Goal: Information Seeking & Learning: Compare options

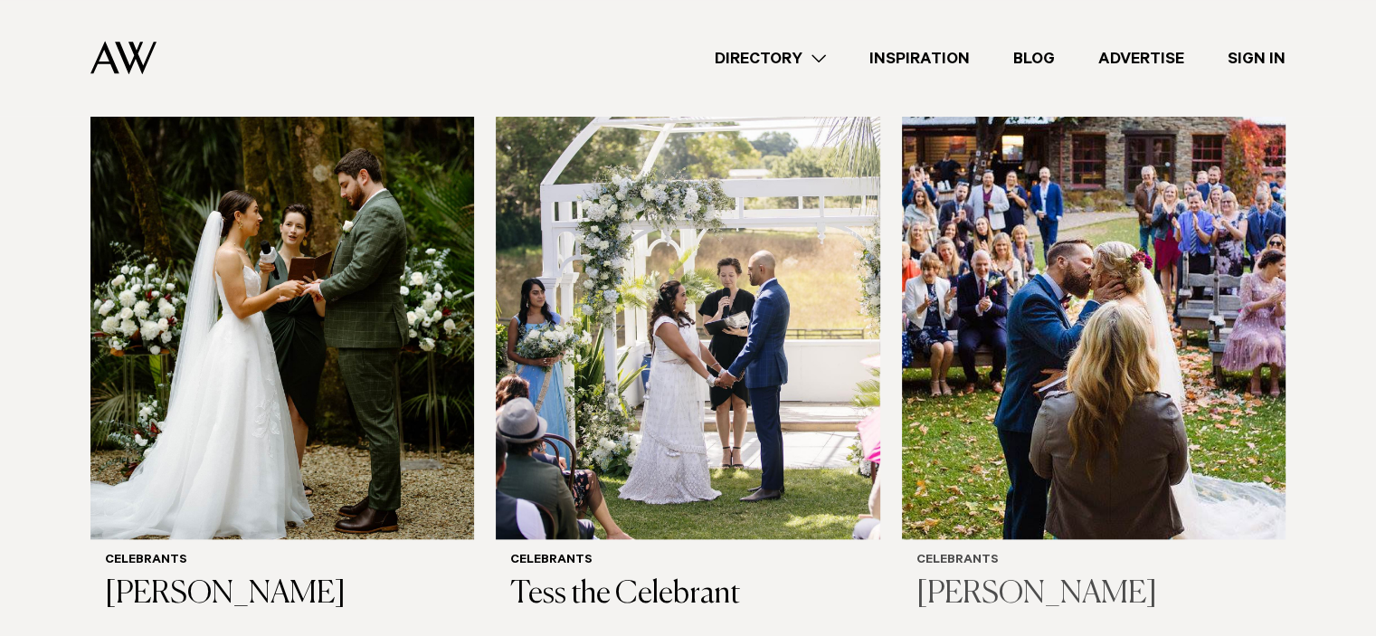
scroll to position [2023, 0]
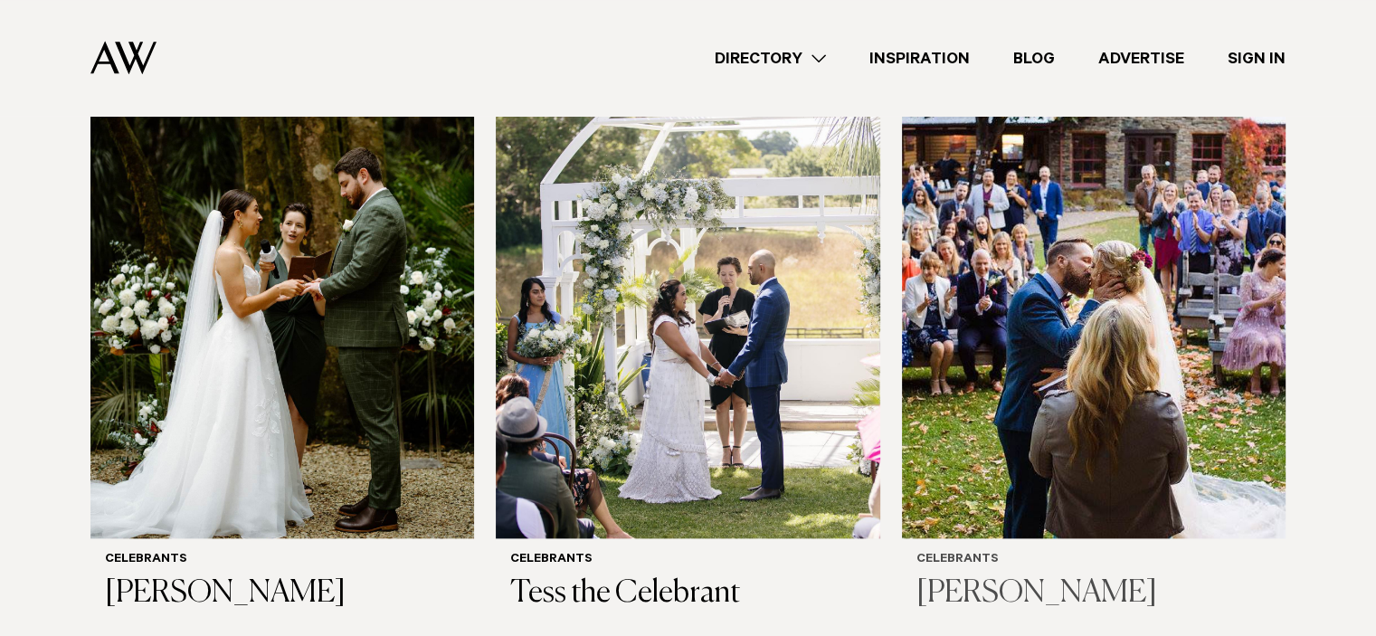
click at [969, 361] on img at bounding box center [1094, 281] width 384 height 515
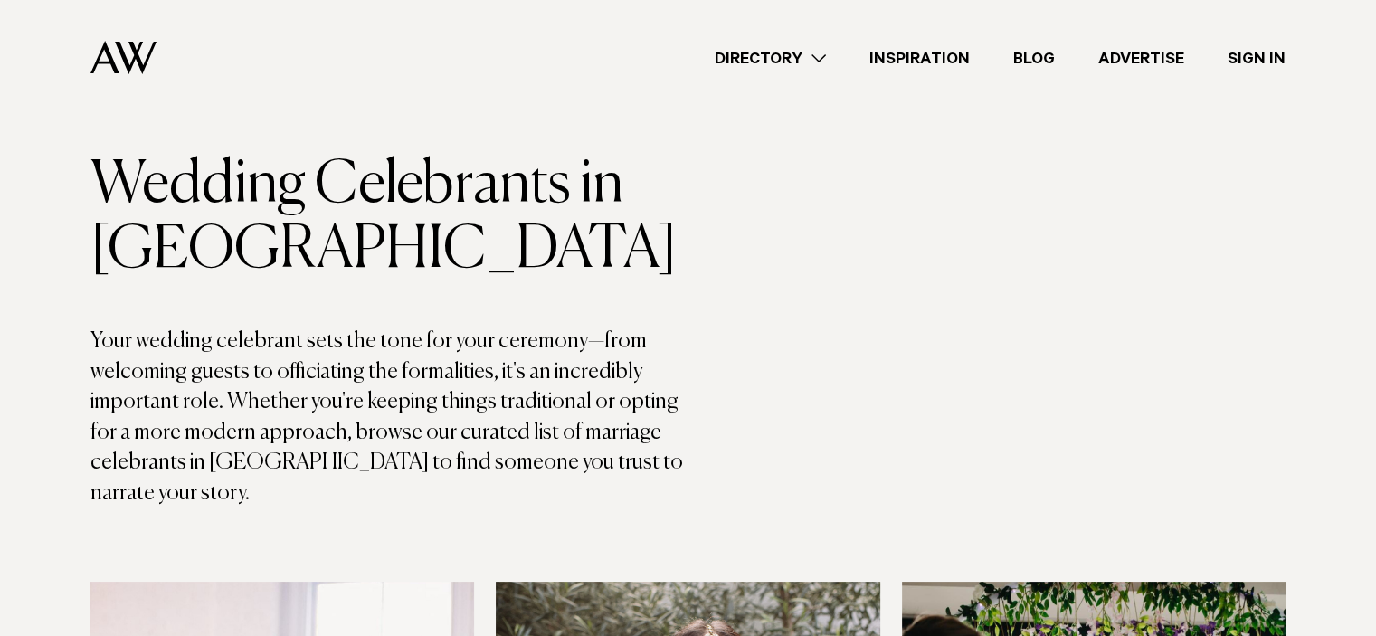
scroll to position [93, 0]
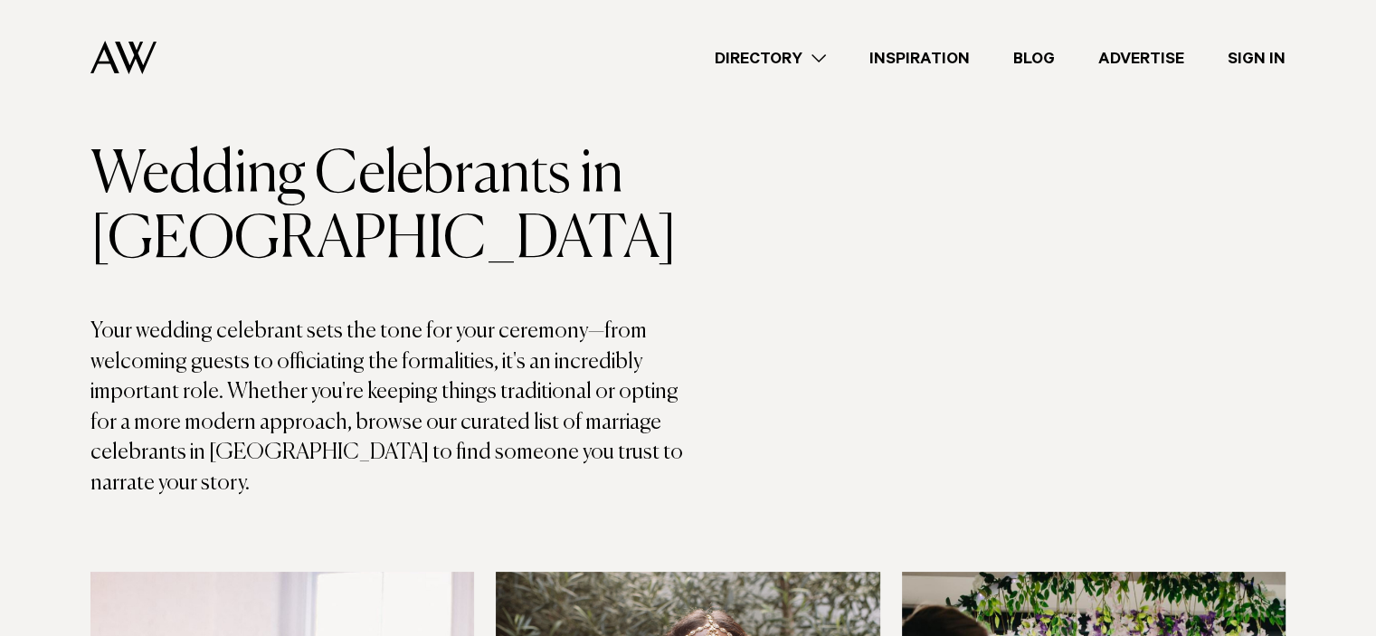
click at [805, 59] on link "Directory" at bounding box center [770, 58] width 155 height 24
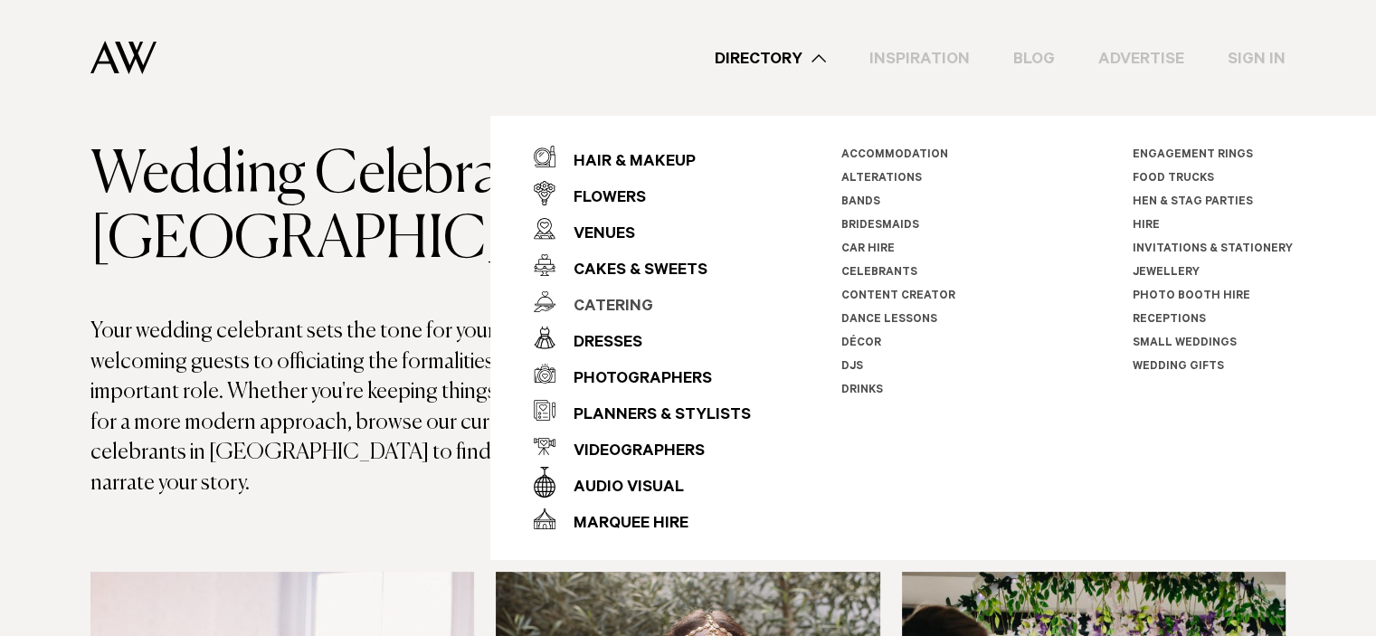
click at [633, 318] on div "Catering" at bounding box center [605, 308] width 98 height 36
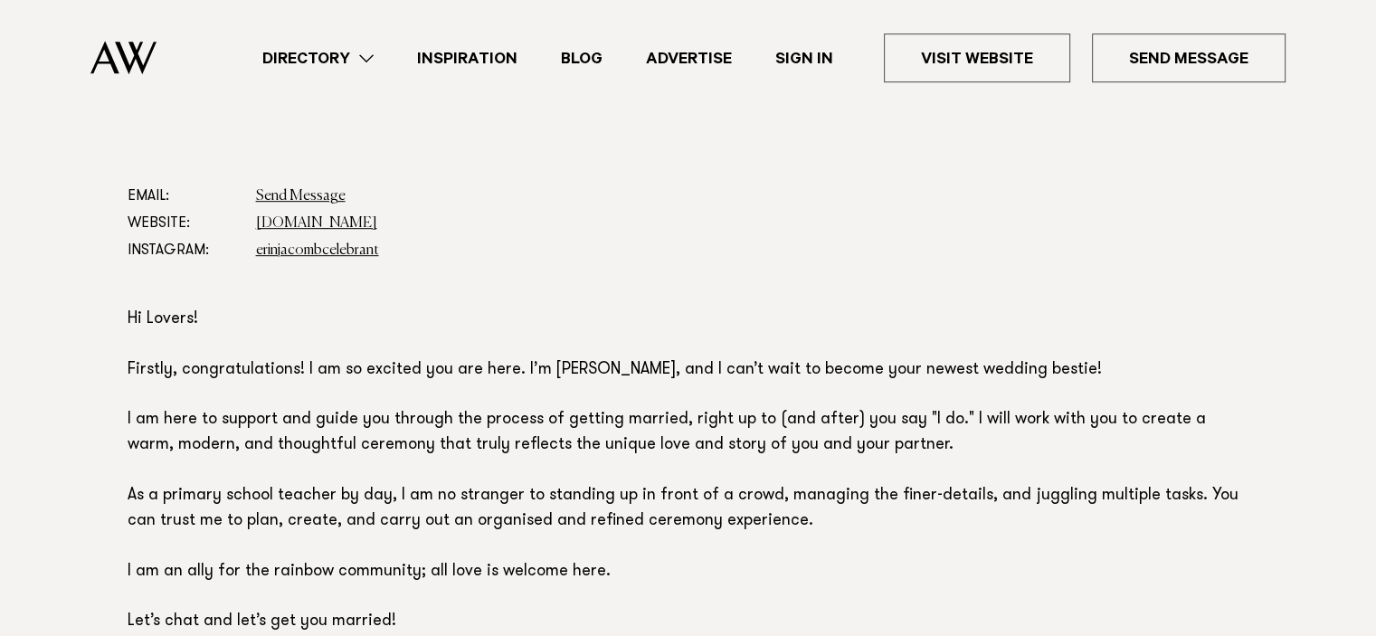
scroll to position [1022, 0]
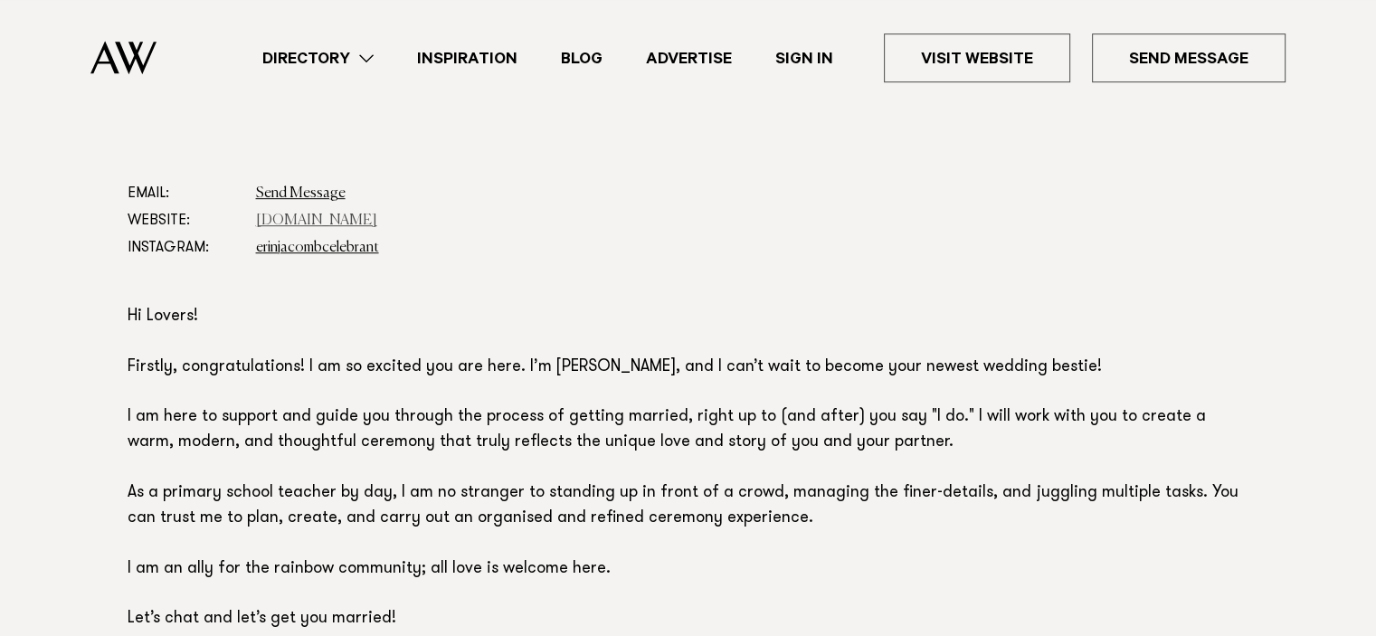
click at [377, 220] on link "www.erinjacombcelebrant.com" at bounding box center [316, 221] width 121 height 14
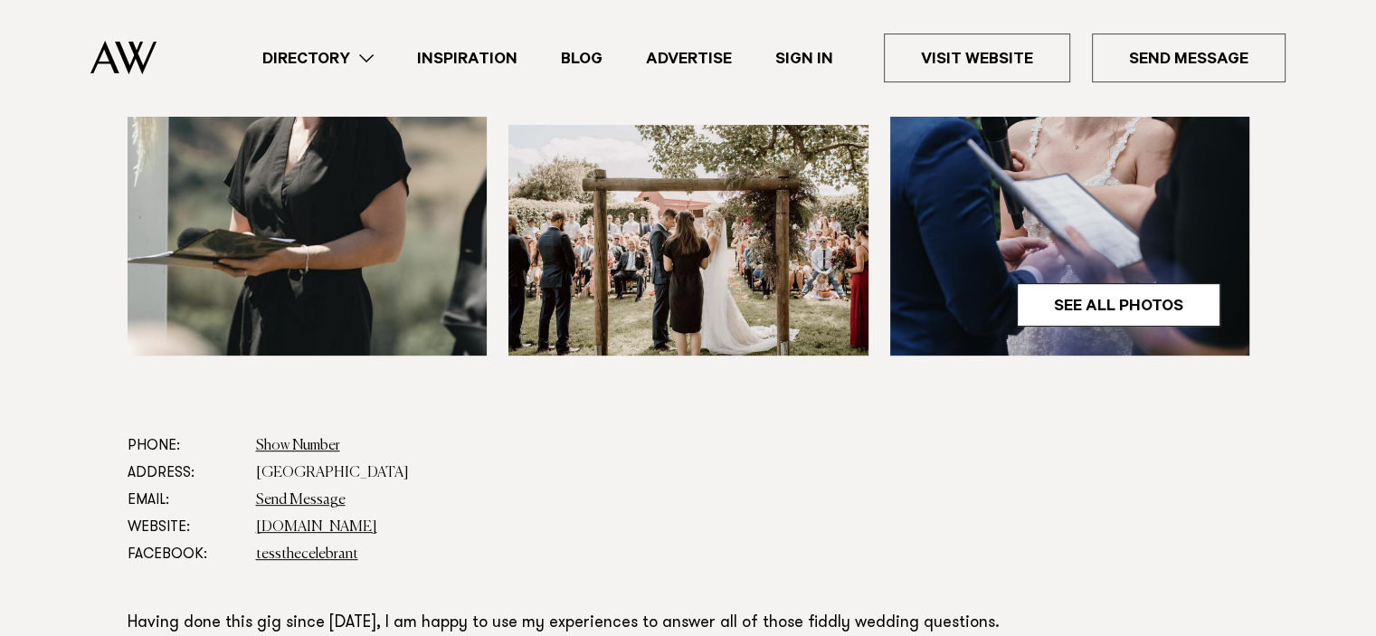
scroll to position [708, 0]
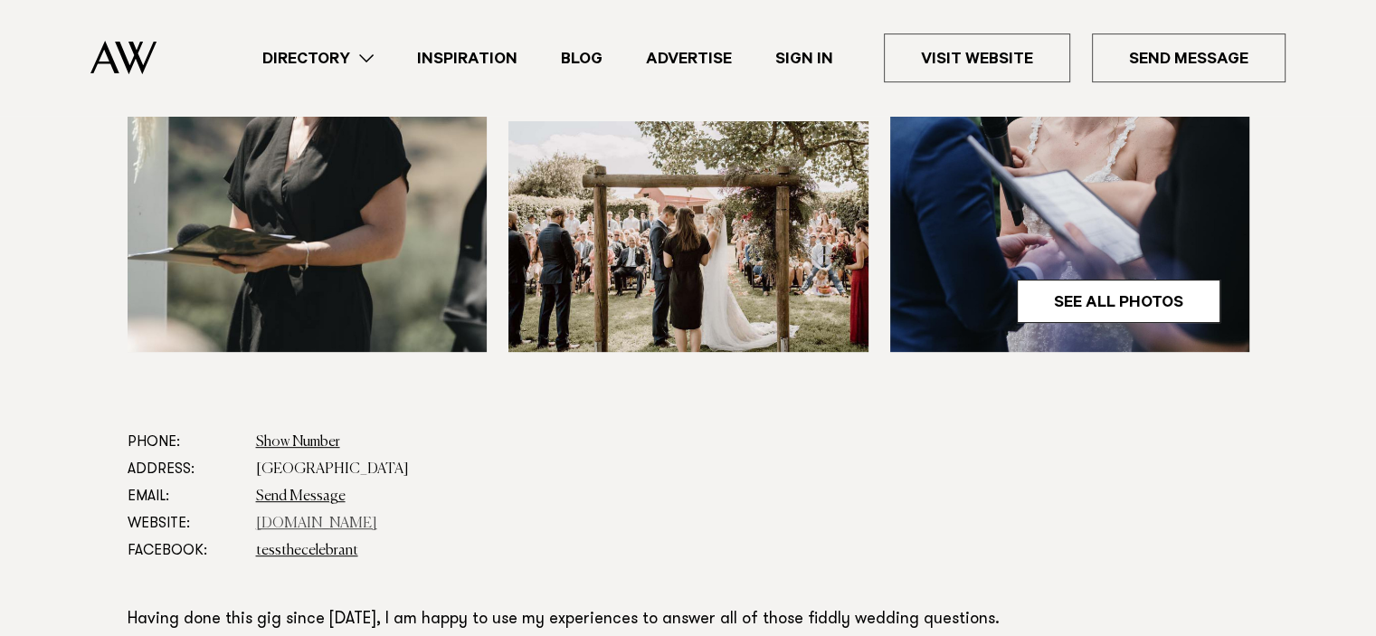
click at [375, 522] on link "www.tessthecelebrant.com" at bounding box center [316, 524] width 121 height 14
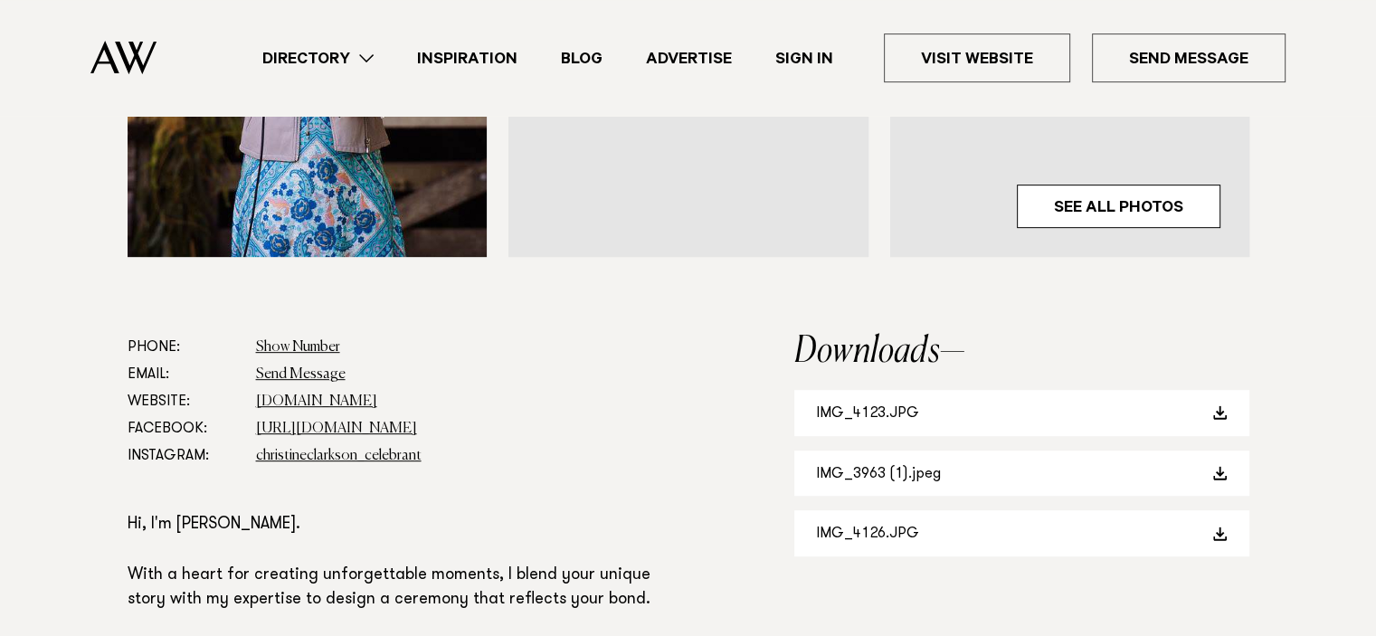
scroll to position [838, 0]
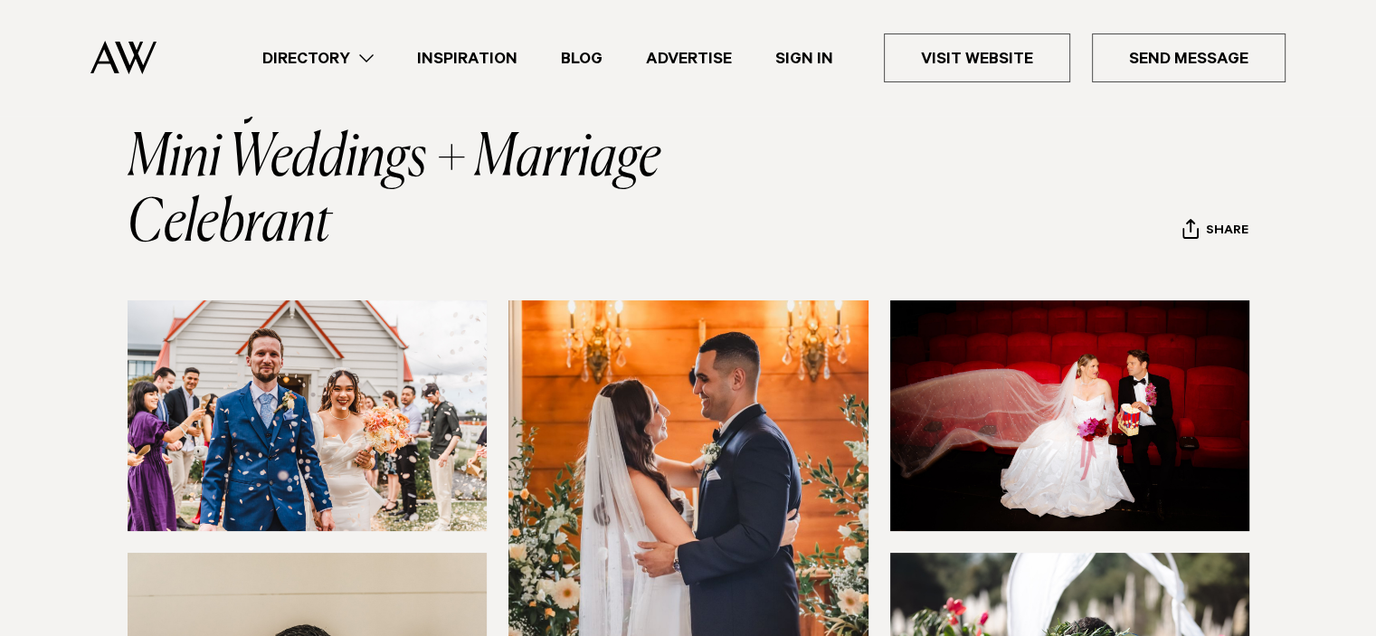
scroll to position [550, 0]
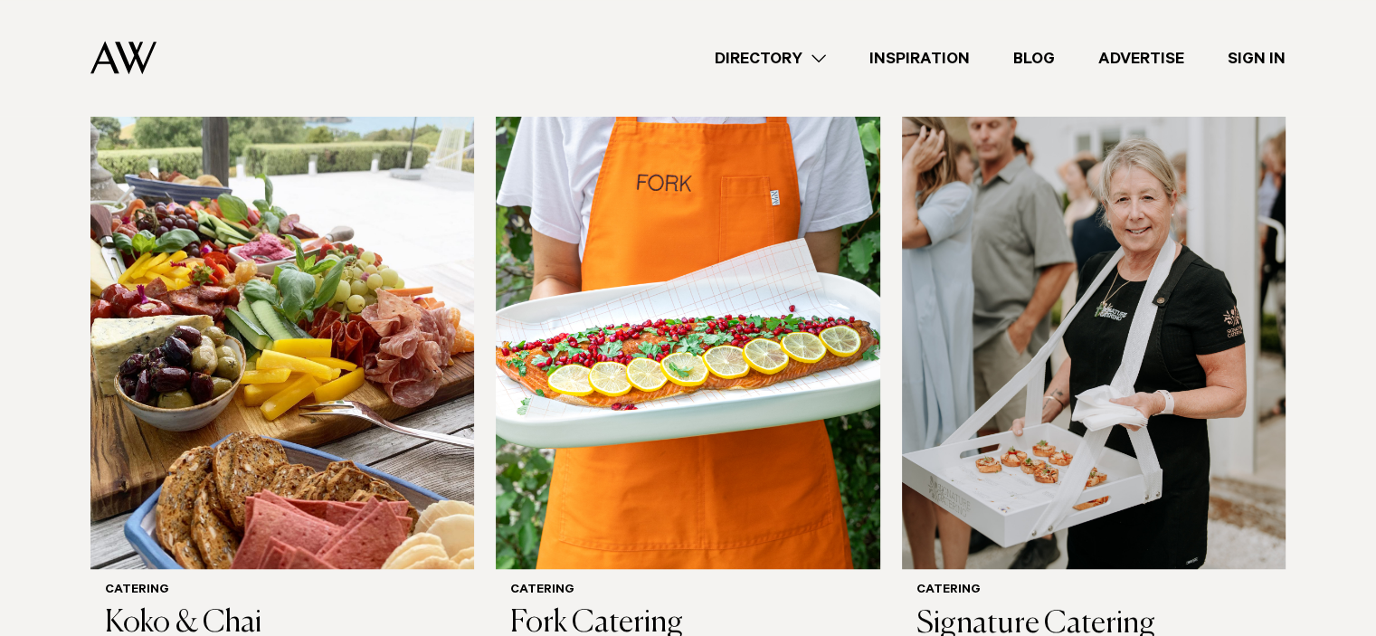
scroll to position [1227, 0]
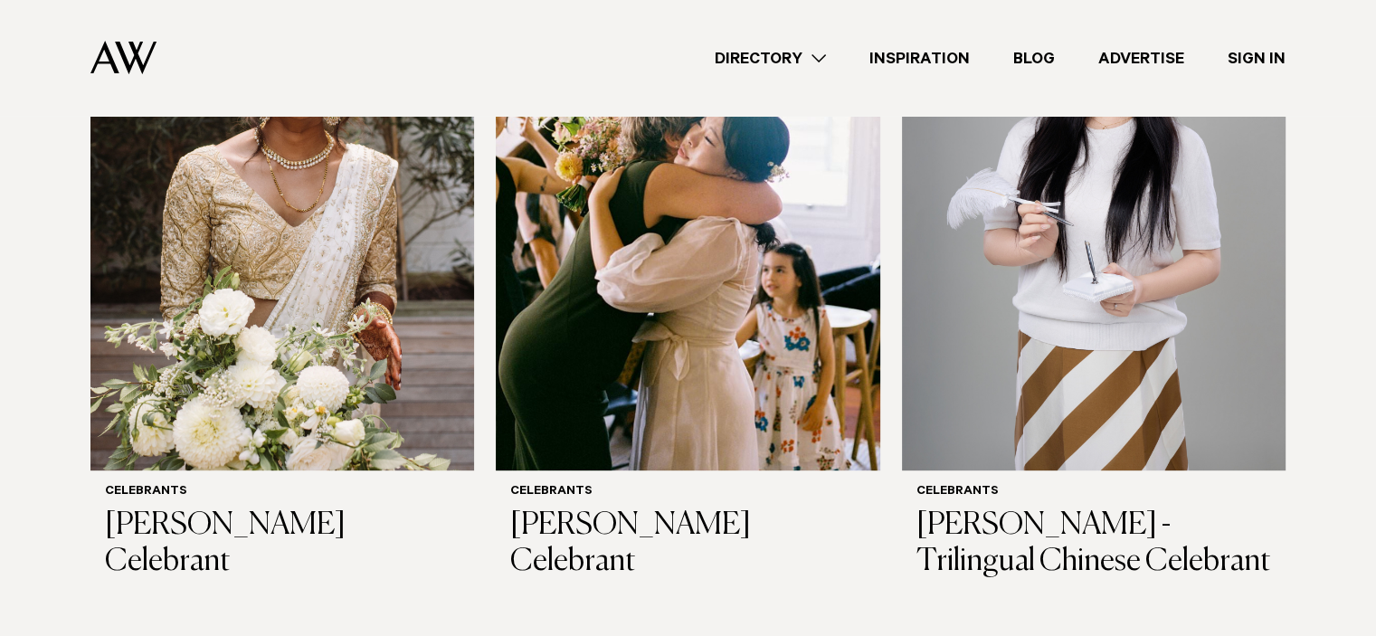
scroll to position [717, 0]
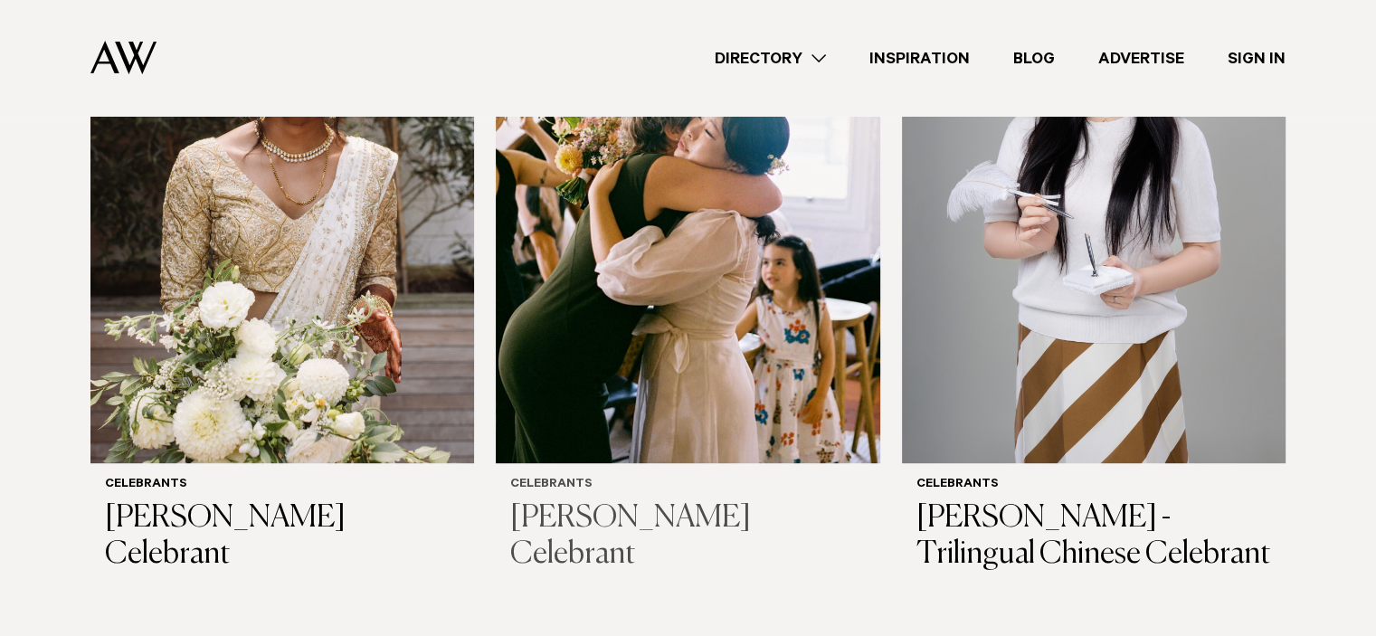
click at [566, 368] on img at bounding box center [688, 205] width 384 height 515
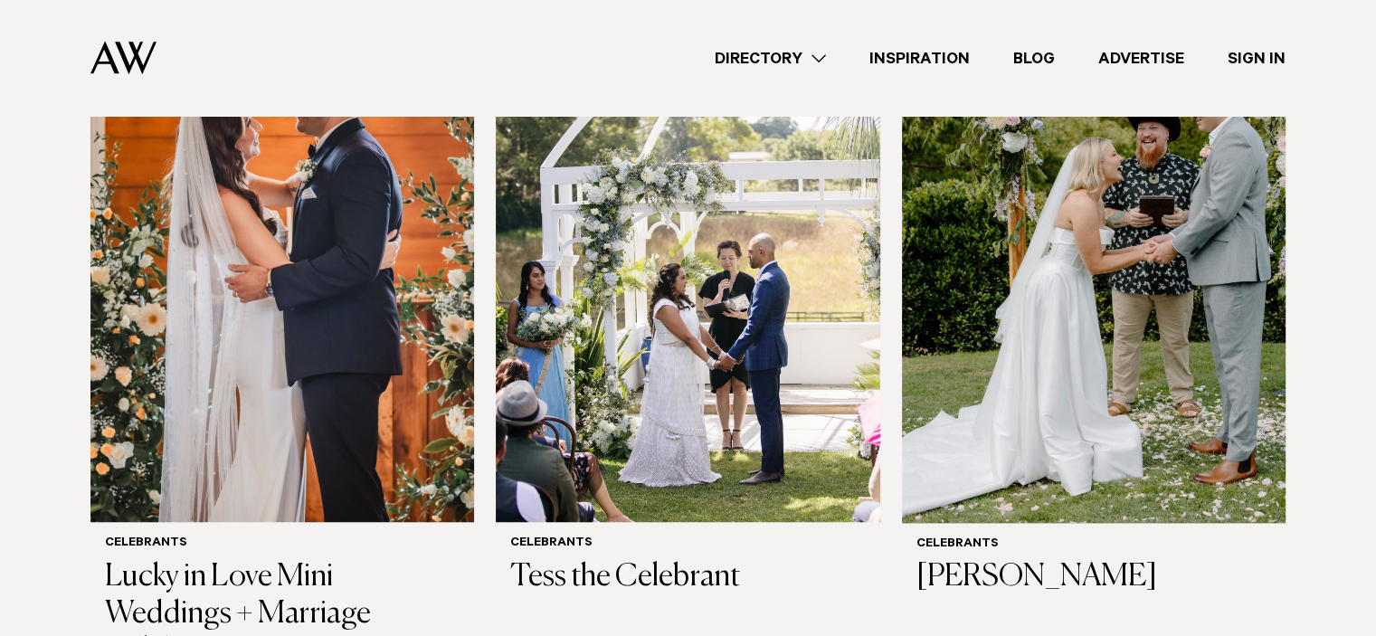
scroll to position [1350, 0]
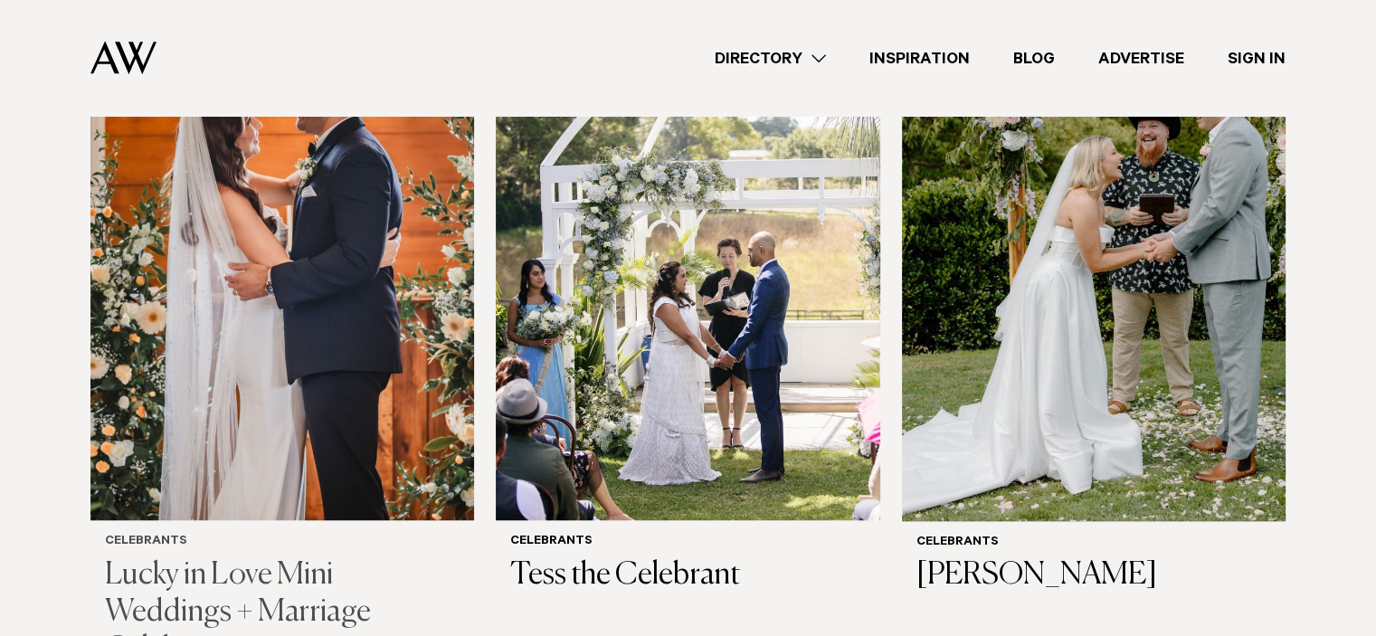
click at [290, 314] on img at bounding box center [282, 262] width 384 height 515
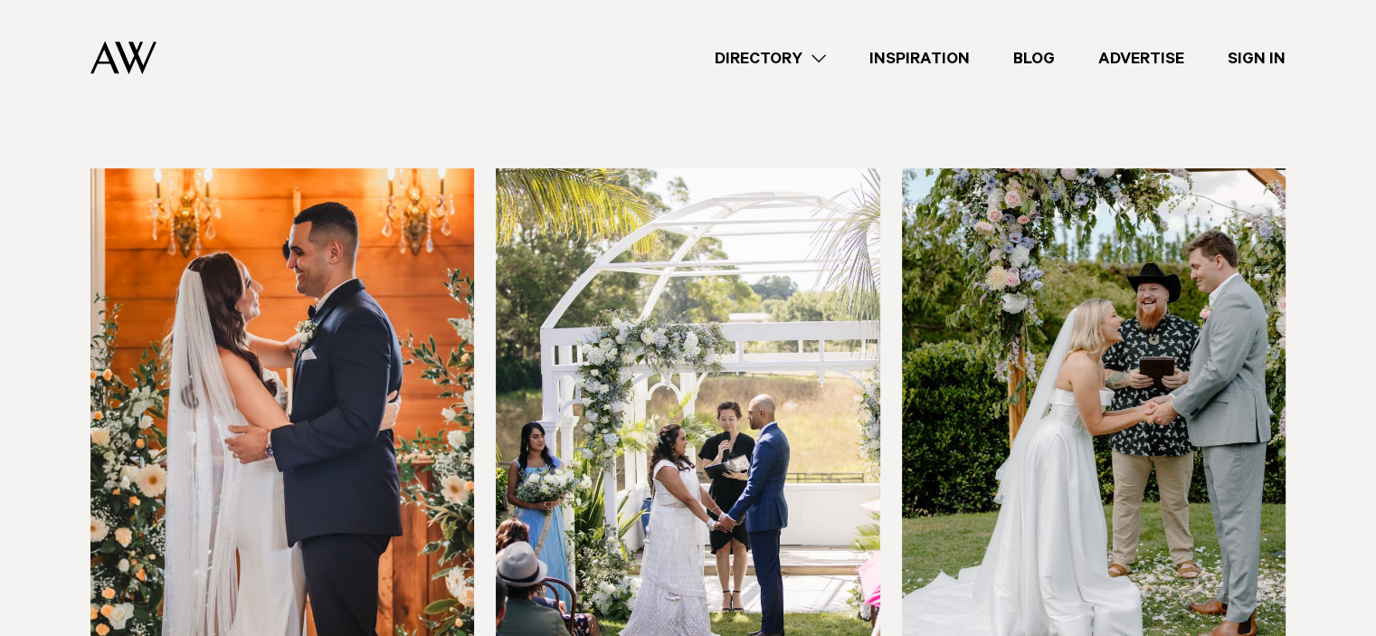
scroll to position [1186, 0]
click at [772, 332] on img at bounding box center [688, 426] width 384 height 515
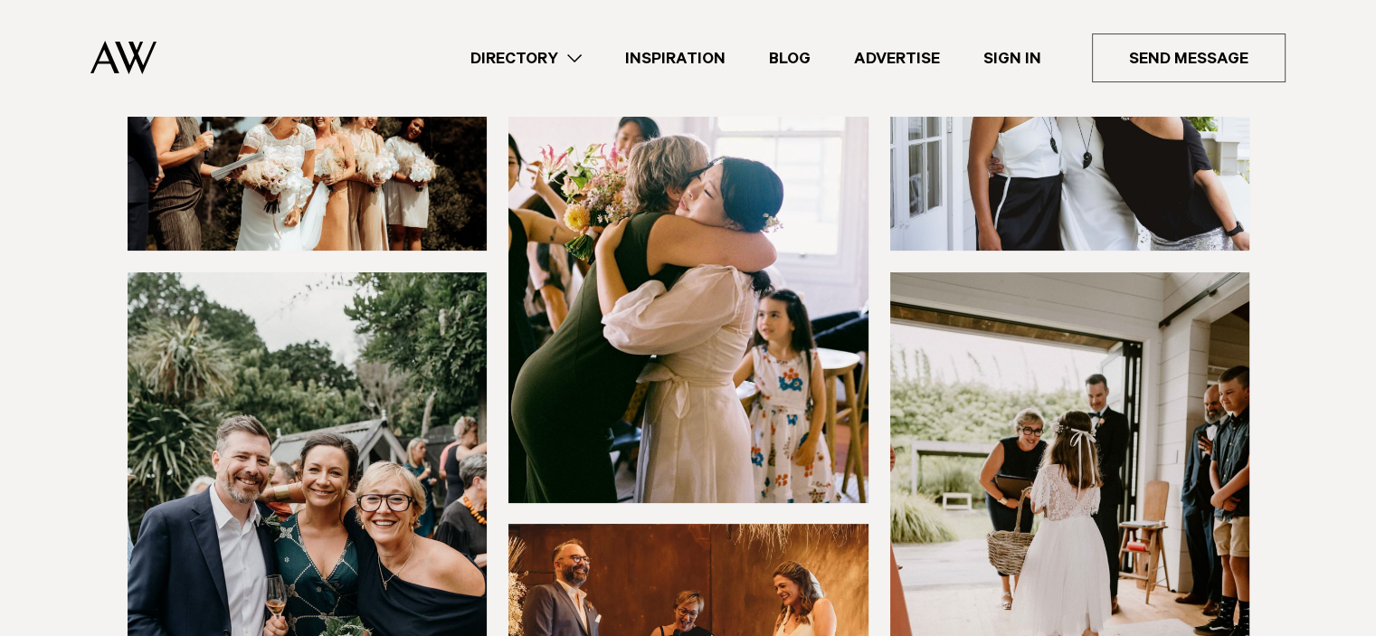
scroll to position [625, 0]
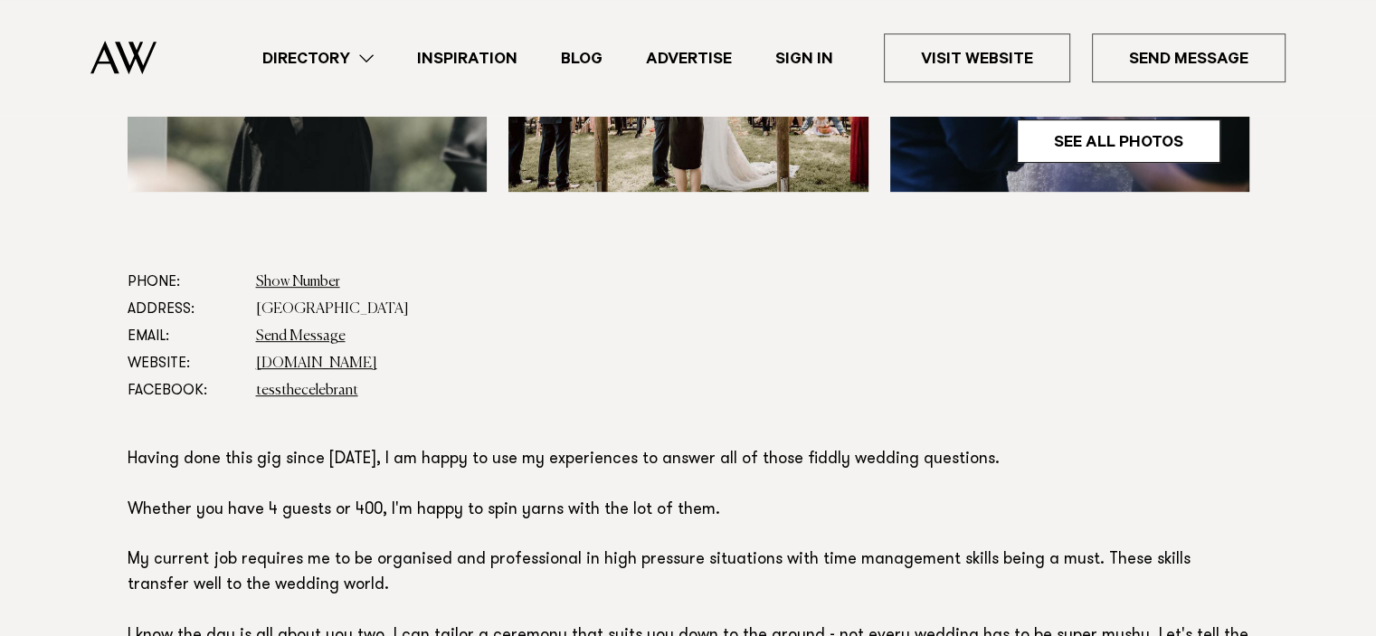
scroll to position [912, 0]
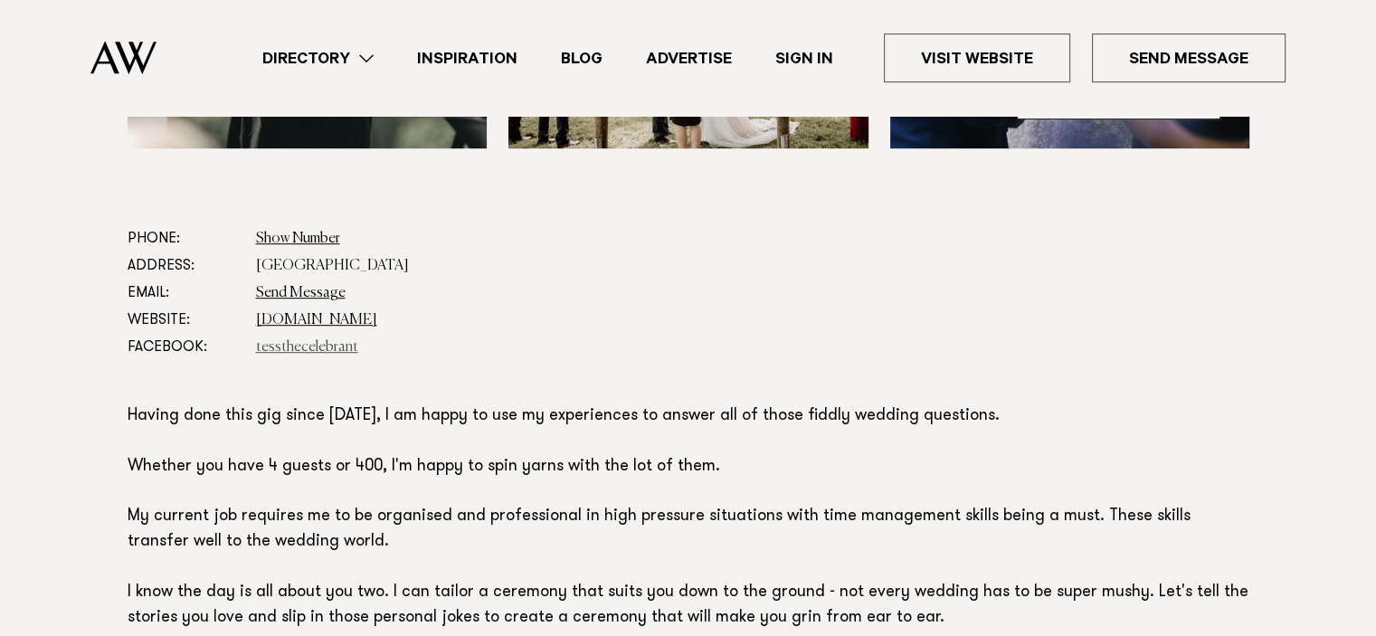
click at [333, 348] on link "tessthecelebrant" at bounding box center [307, 347] width 102 height 14
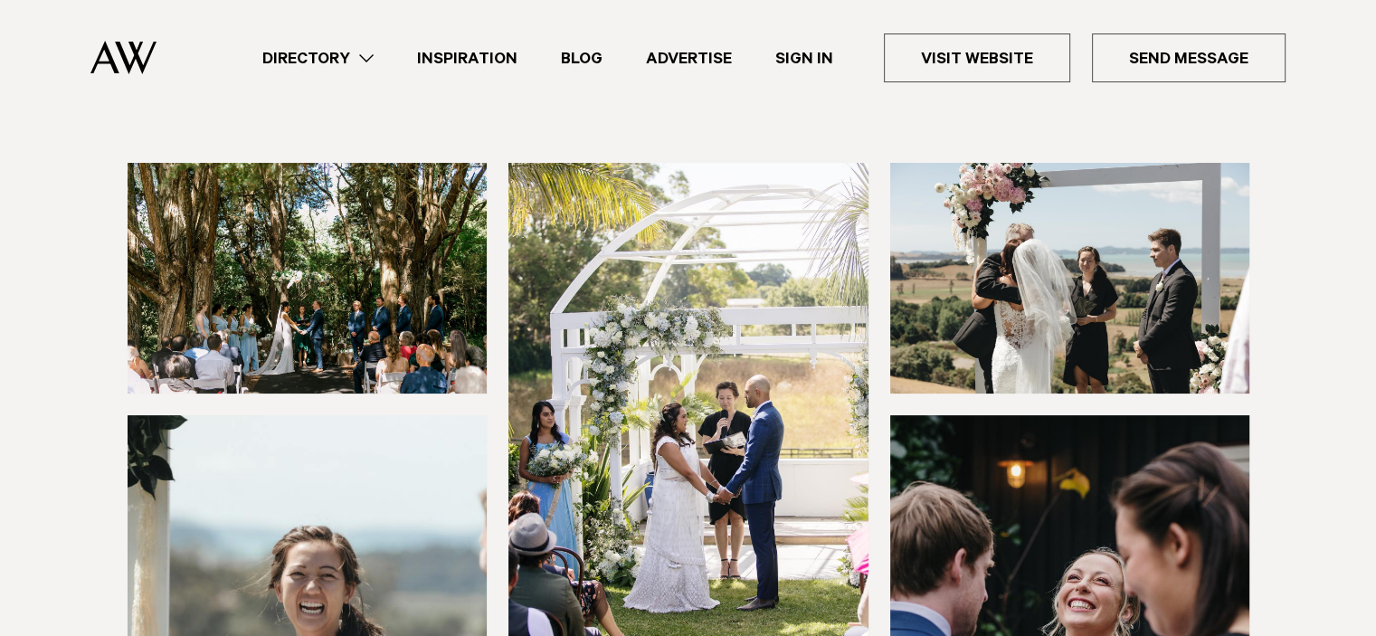
scroll to position [0, 0]
